Goal: Information Seeking & Learning: Learn about a topic

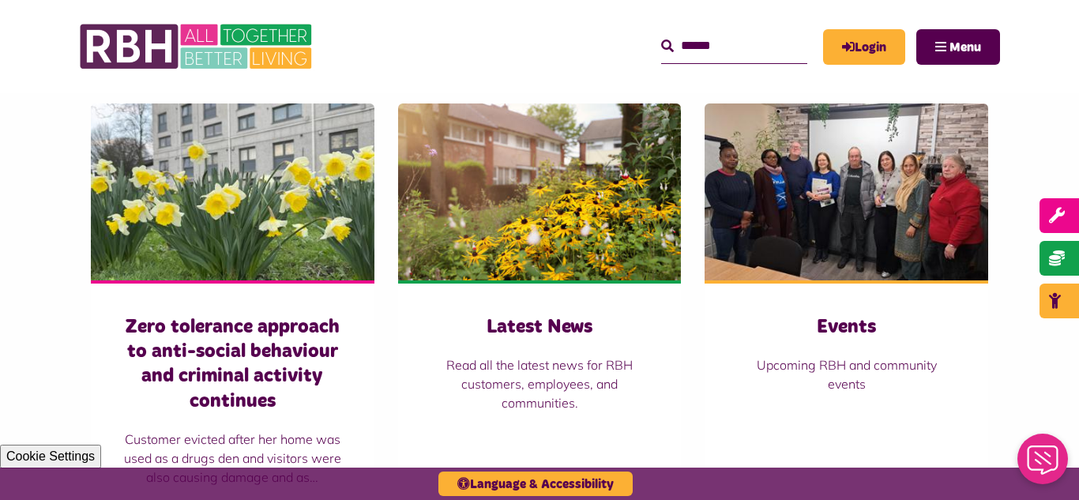
scroll to position [1137, 0]
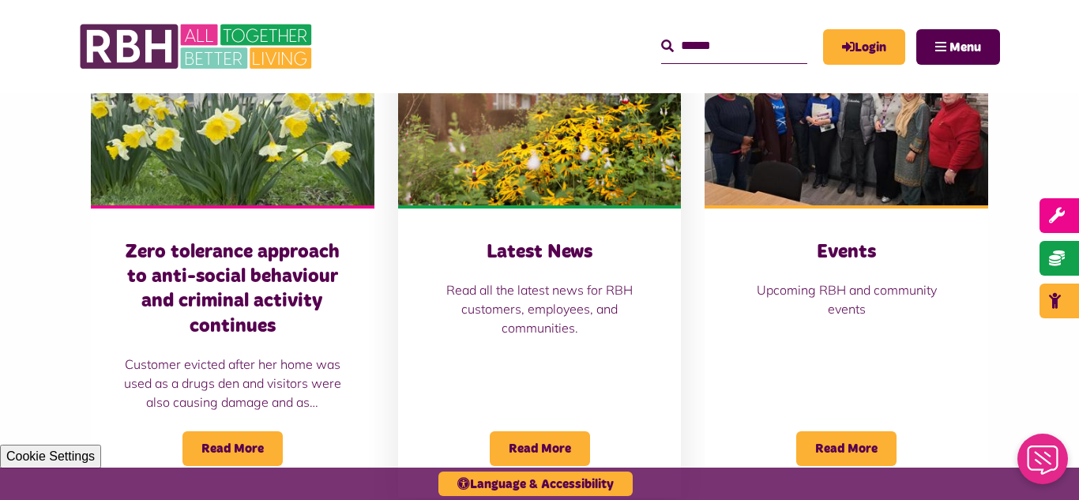
click at [530, 193] on img at bounding box center [540, 116] width 284 height 177
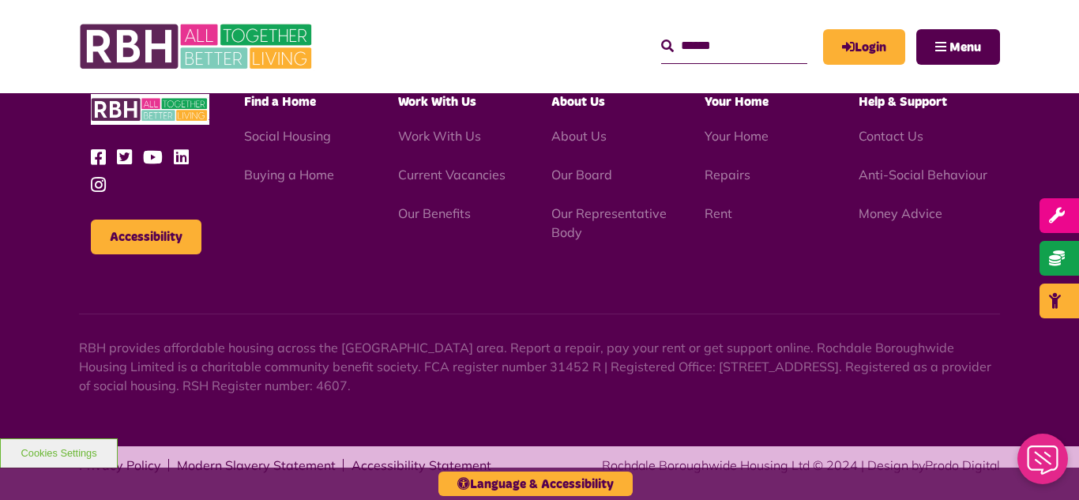
scroll to position [1719, 0]
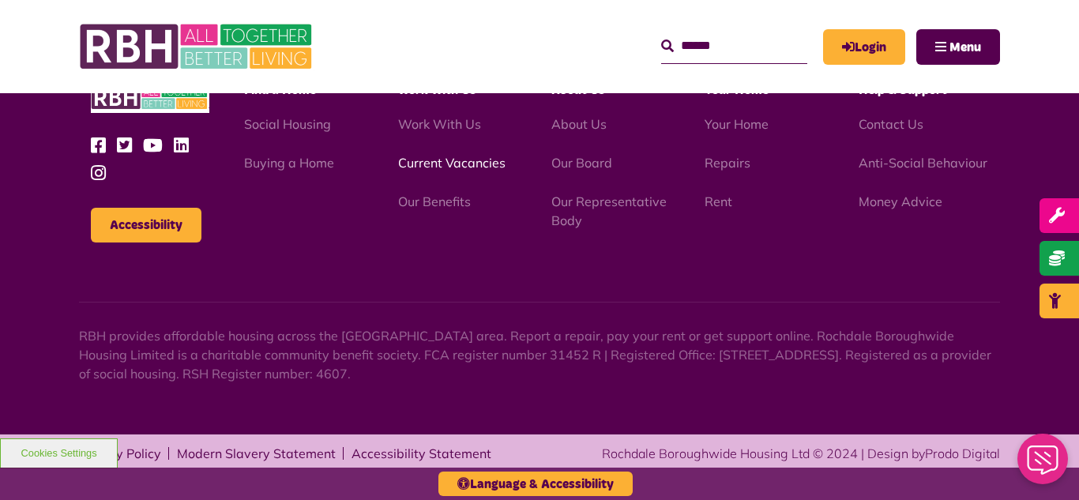
click at [429, 160] on link "Current Vacancies" at bounding box center [451, 163] width 107 height 16
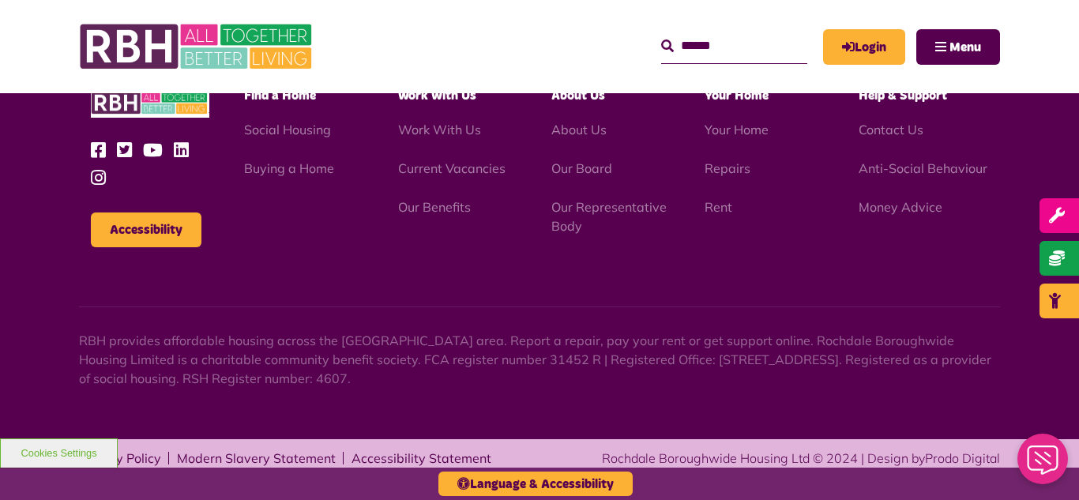
scroll to position [2610, 0]
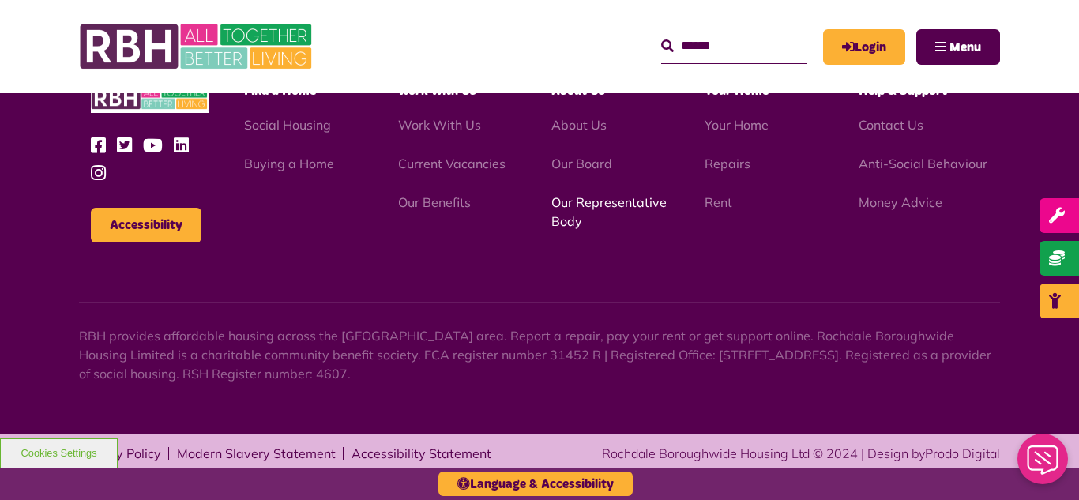
click at [580, 205] on link "Our Representative Body" at bounding box center [608, 211] width 115 height 35
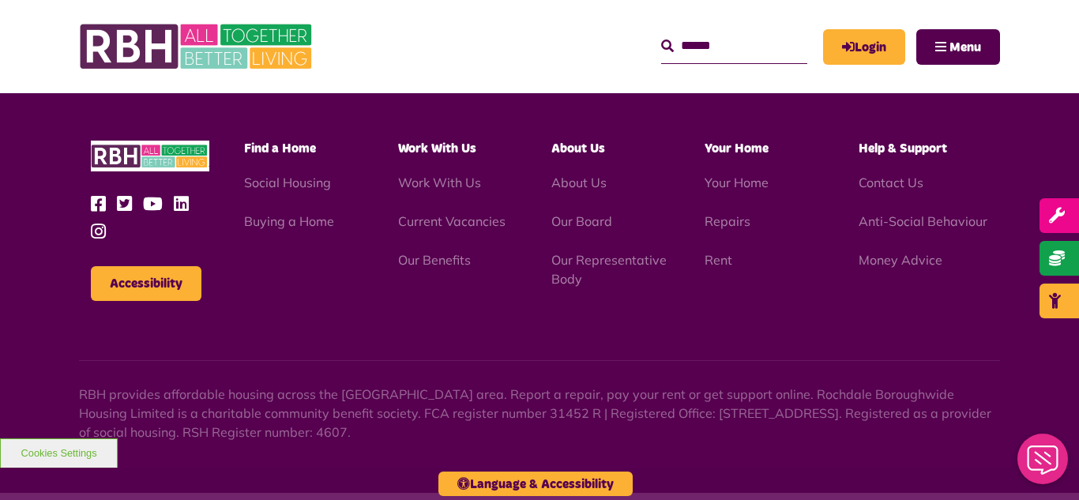
scroll to position [4585, 0]
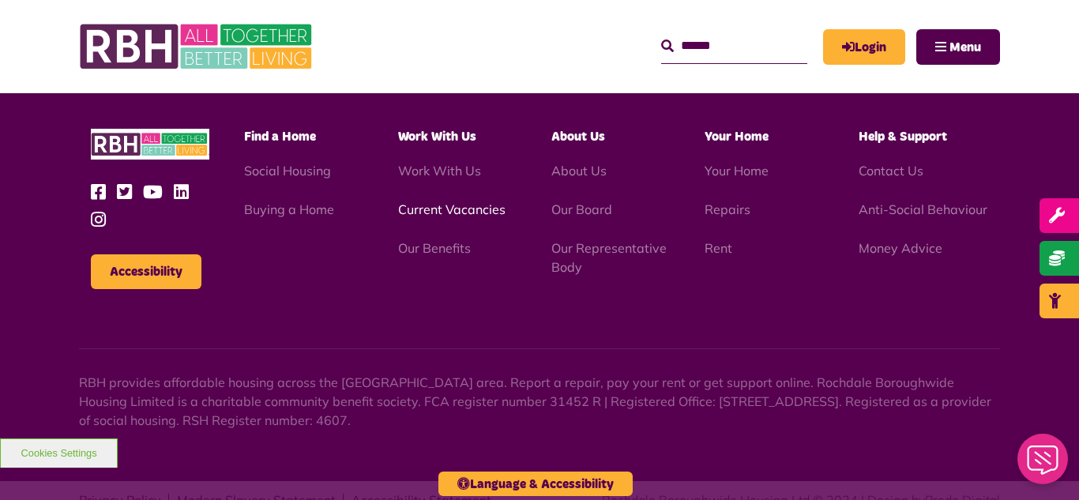
click at [449, 201] on link "Current Vacancies" at bounding box center [451, 209] width 107 height 16
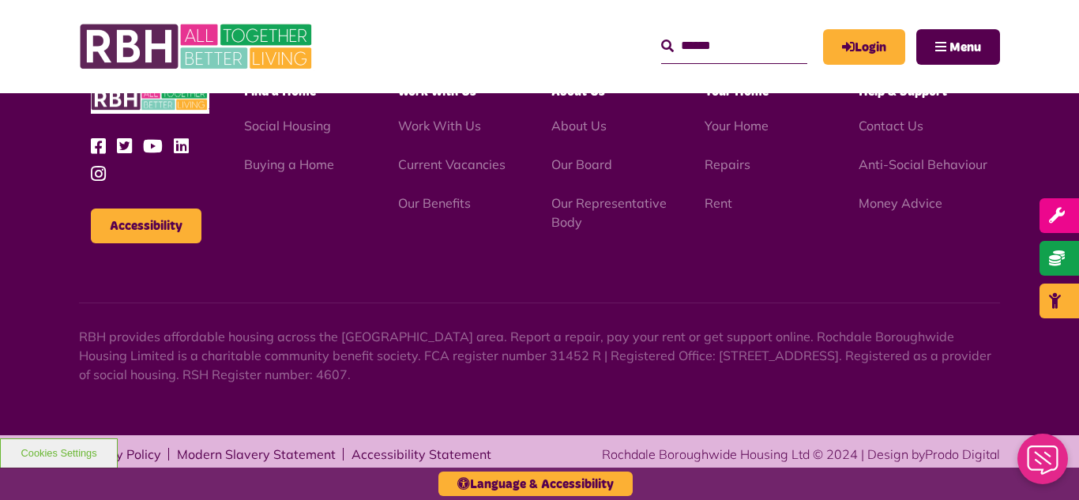
scroll to position [2610, 0]
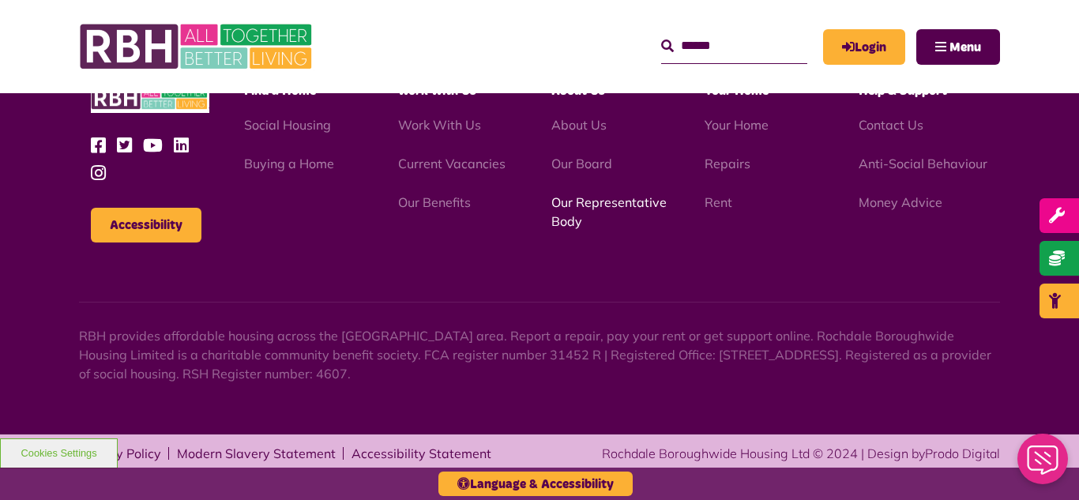
click at [580, 204] on link "Our Representative Body" at bounding box center [608, 211] width 115 height 35
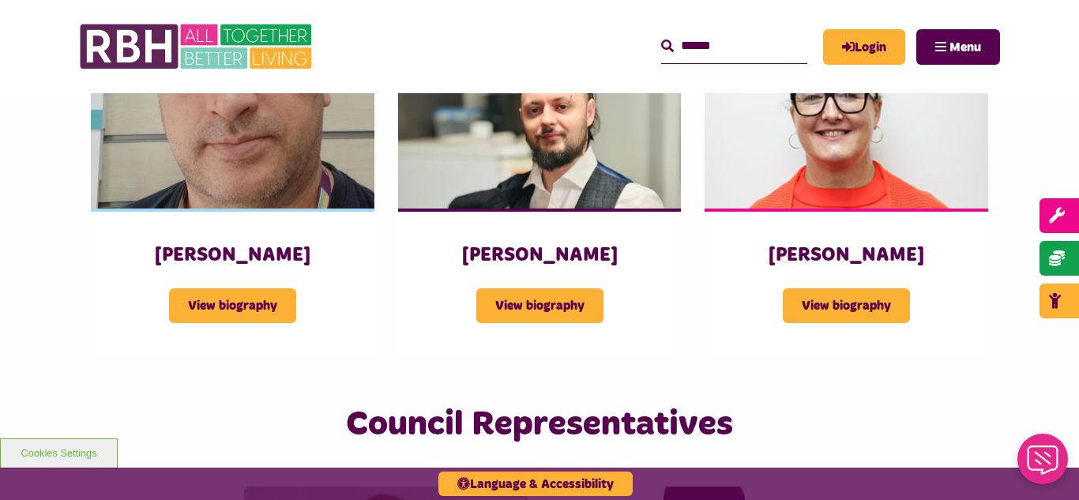
scroll to position [3127, 0]
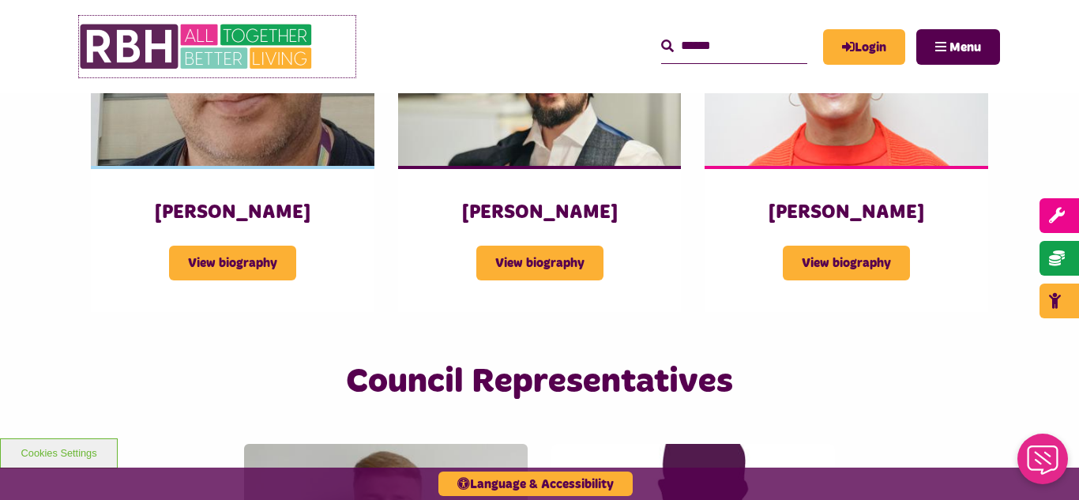
click at [184, 41] on img at bounding box center [197, 47] width 237 height 62
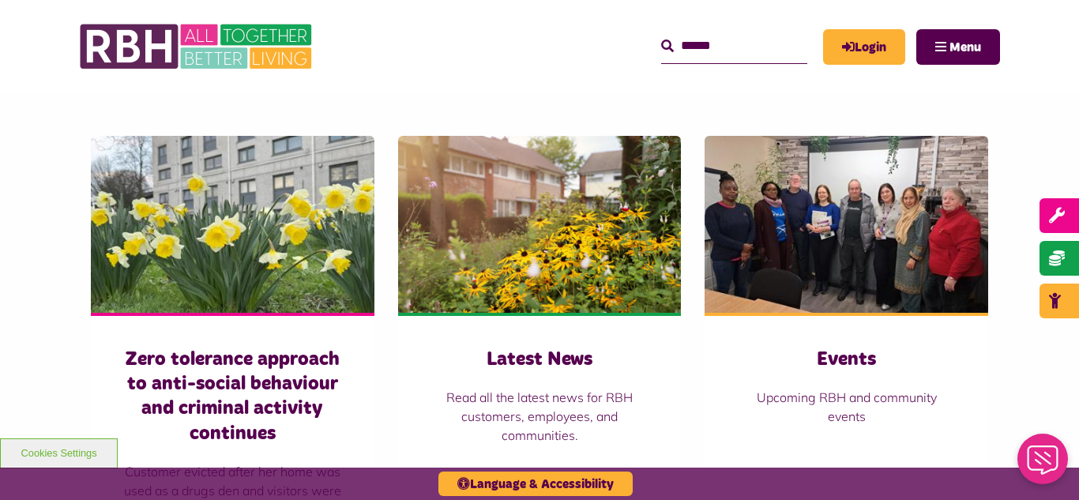
scroll to position [1074, 0]
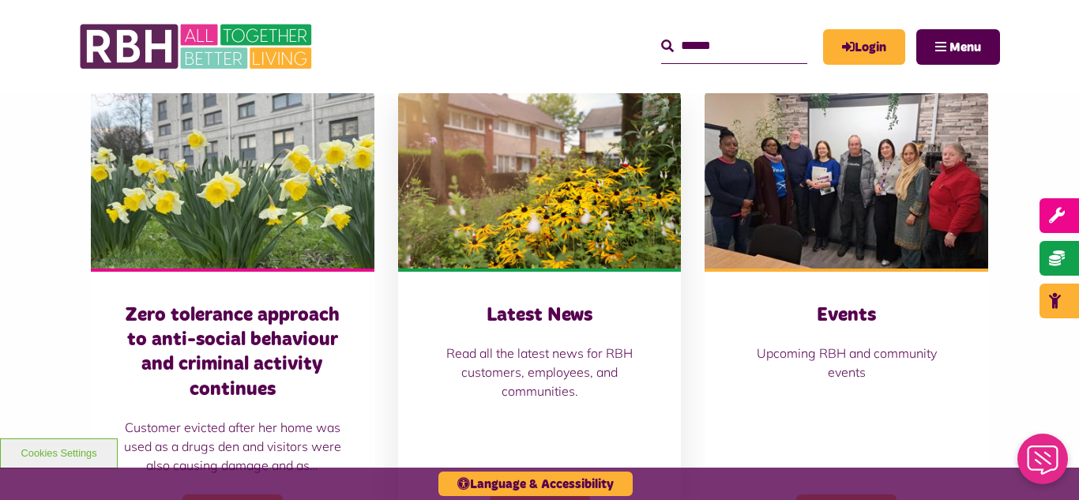
click at [489, 161] on img at bounding box center [540, 180] width 284 height 177
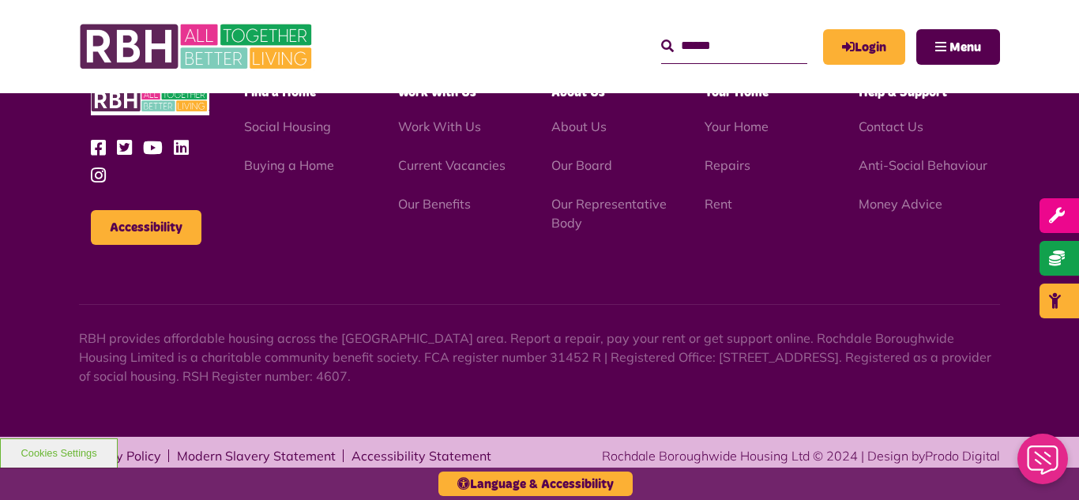
scroll to position [1719, 0]
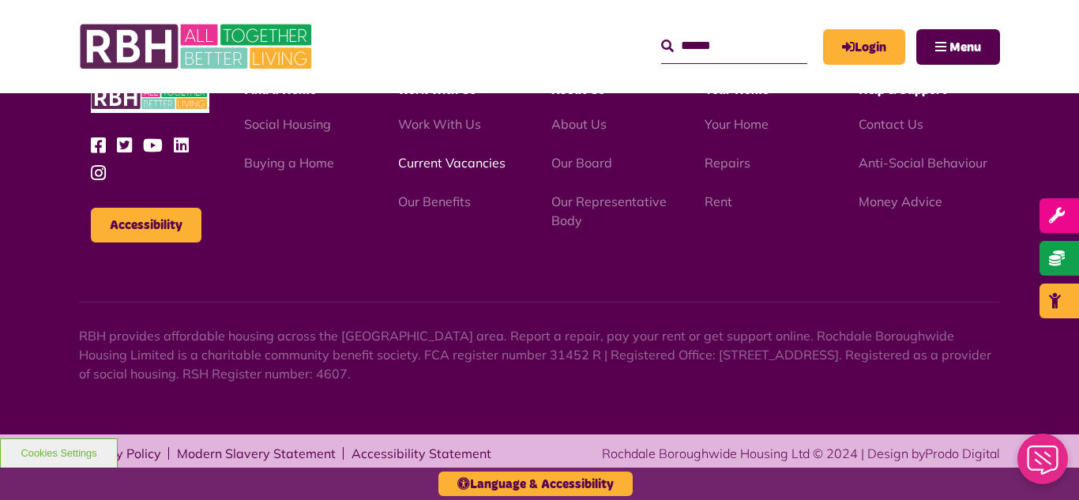
click at [456, 167] on link "Current Vacancies" at bounding box center [451, 163] width 107 height 16
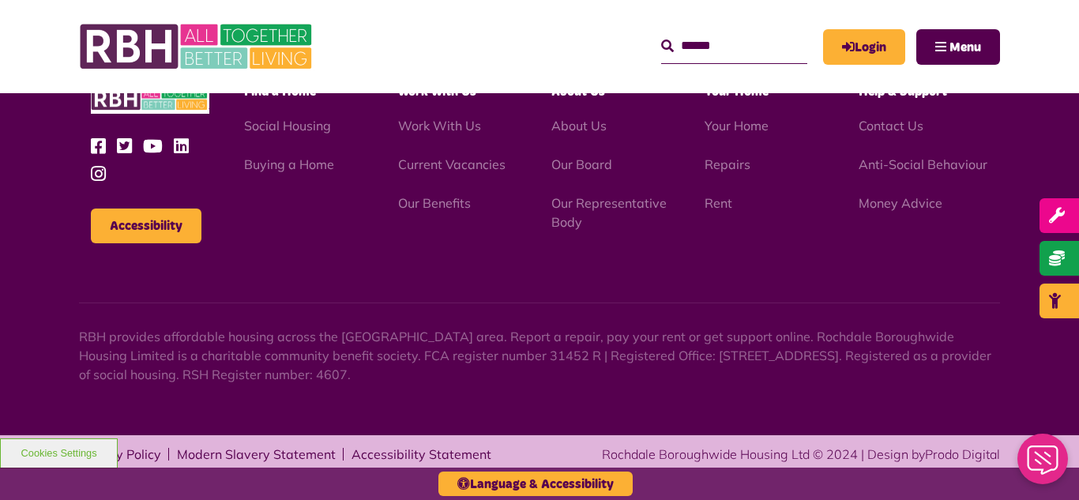
scroll to position [2610, 0]
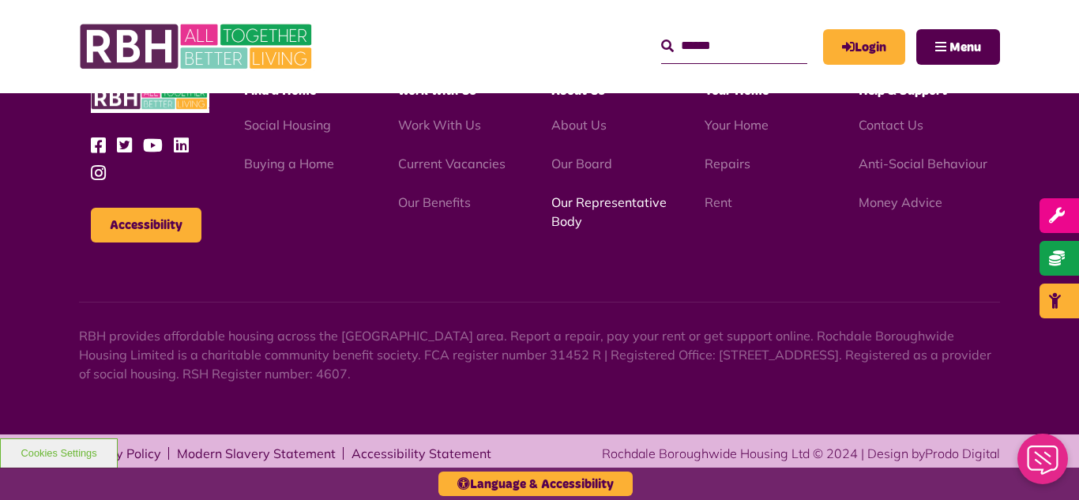
click at [592, 207] on link "Our Representative Body" at bounding box center [608, 211] width 115 height 35
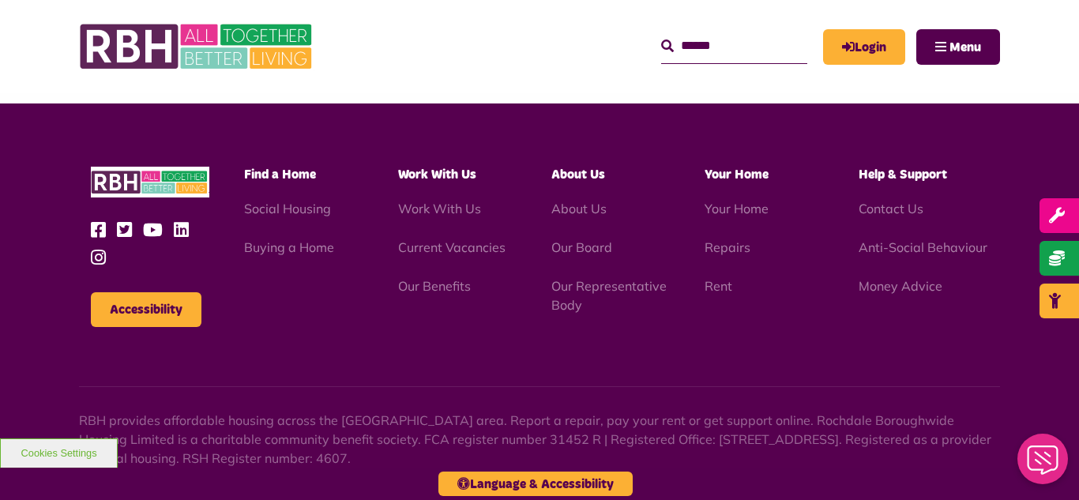
scroll to position [4585, 0]
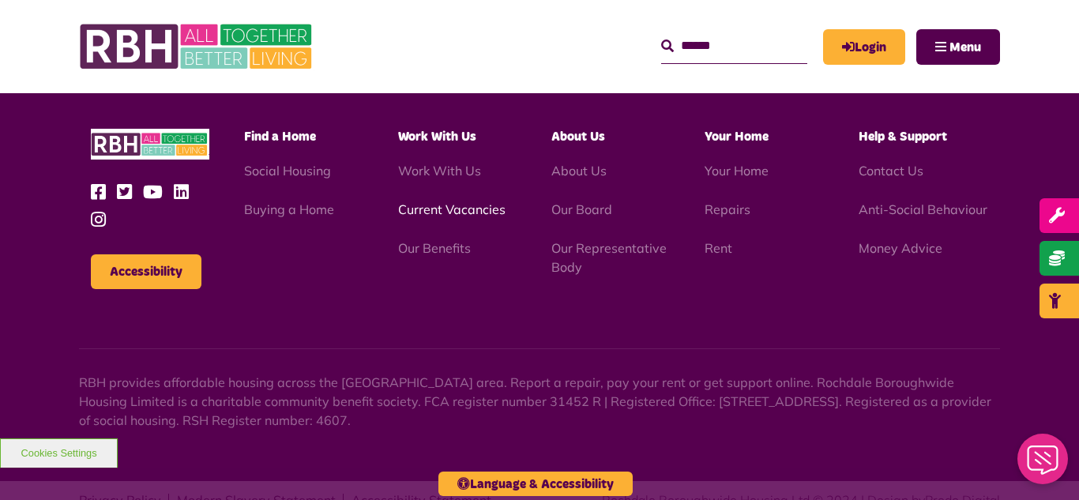
click at [430, 201] on link "Current Vacancies" at bounding box center [451, 209] width 107 height 16
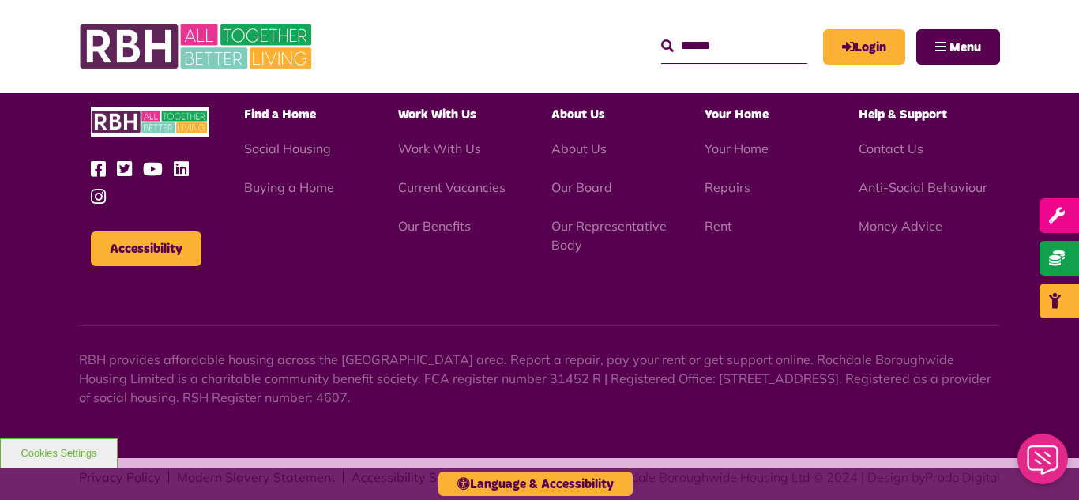
scroll to position [2610, 0]
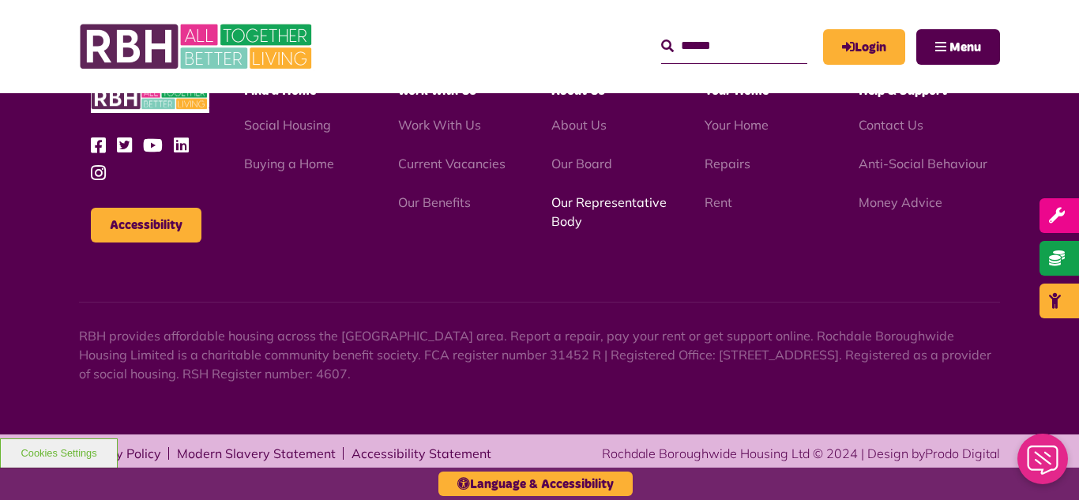
click at [594, 205] on link "Our Representative Body" at bounding box center [608, 211] width 115 height 35
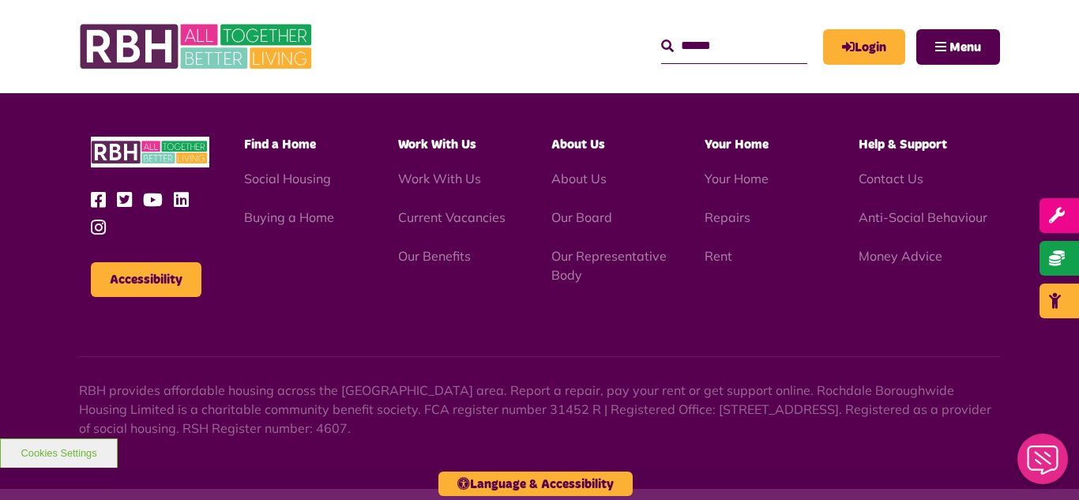
scroll to position [4585, 0]
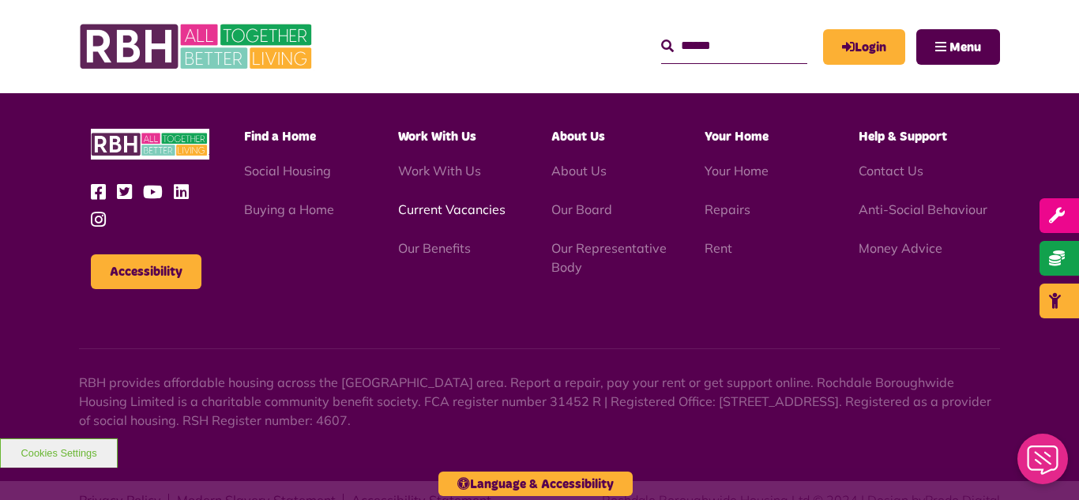
click at [429, 201] on link "Current Vacancies" at bounding box center [451, 209] width 107 height 16
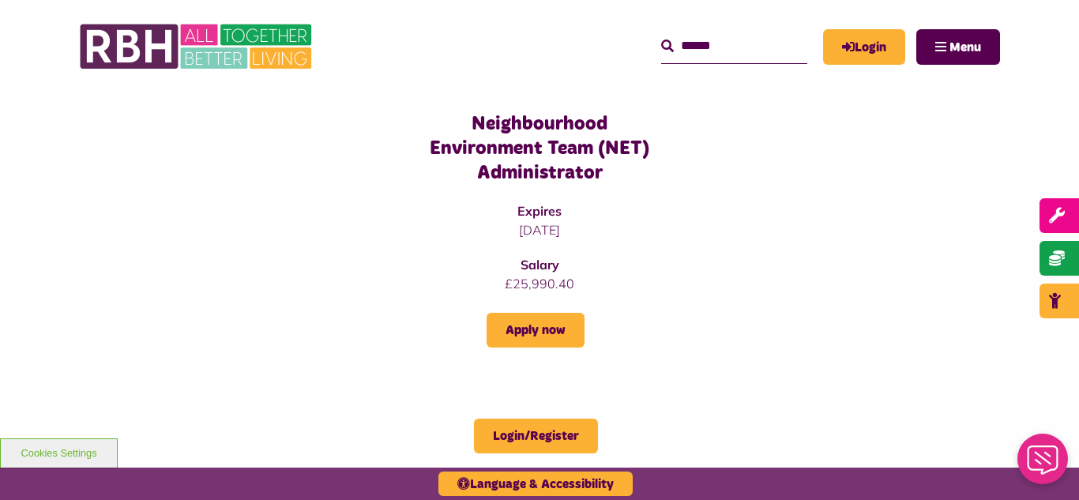
scroll to position [1390, 0]
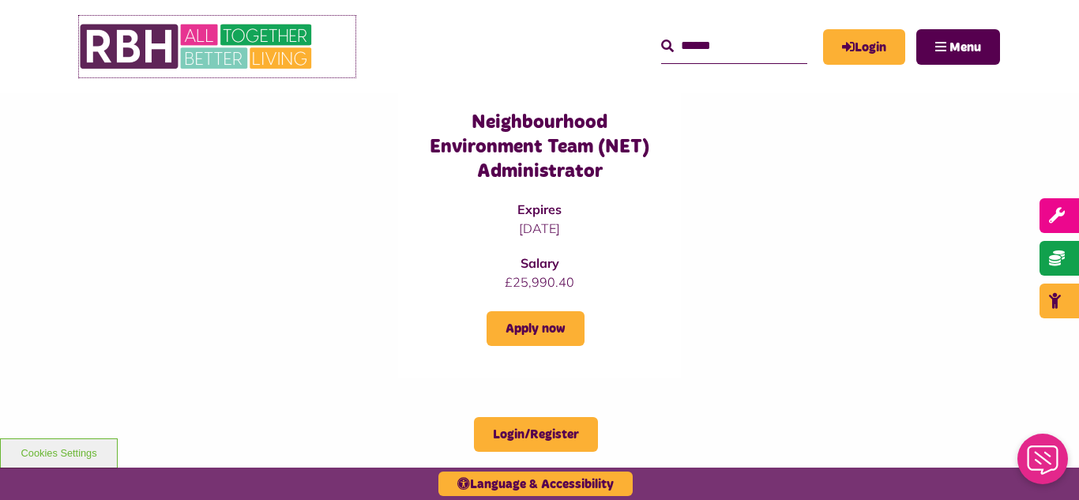
click at [204, 60] on img at bounding box center [197, 47] width 237 height 62
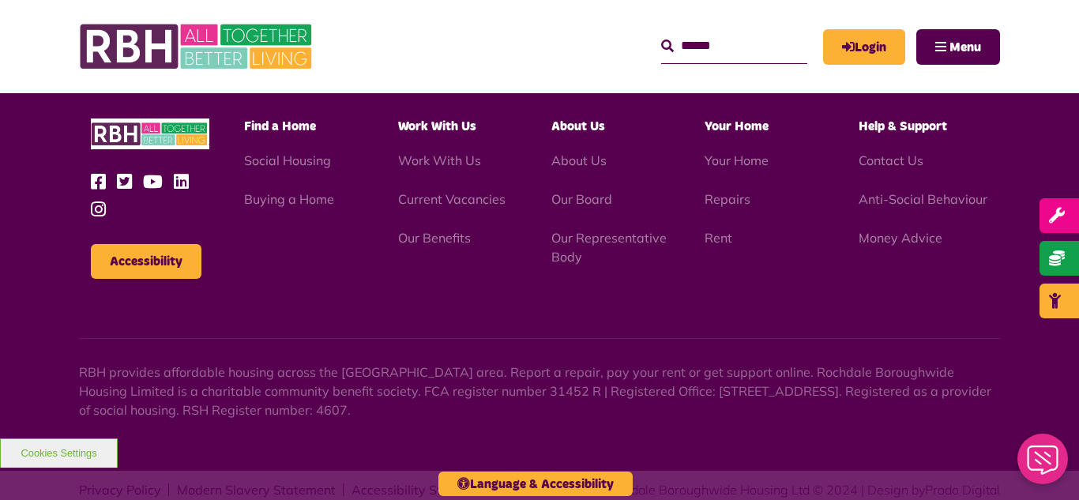
scroll to position [1719, 0]
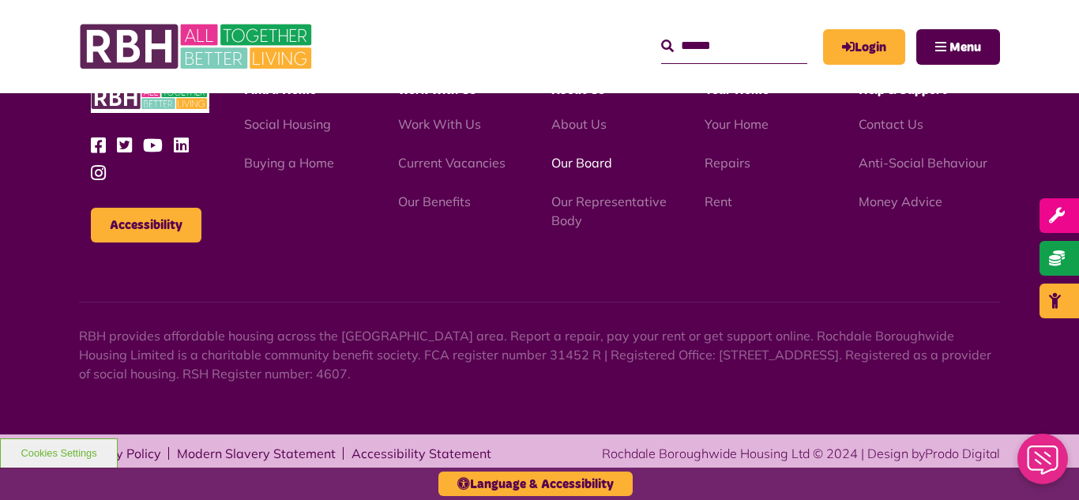
click at [584, 163] on link "Our Board" at bounding box center [581, 163] width 61 height 16
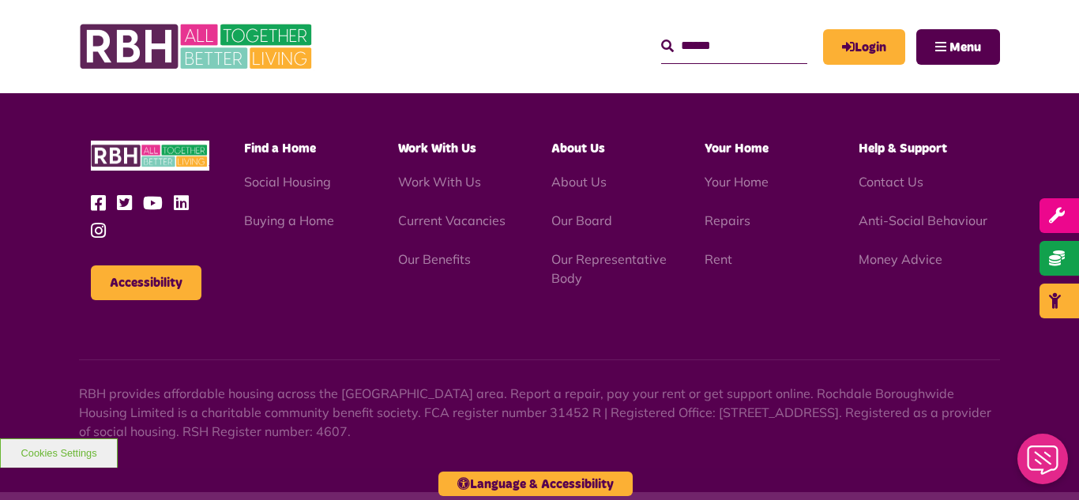
scroll to position [4148, 0]
